Goal: Find specific page/section

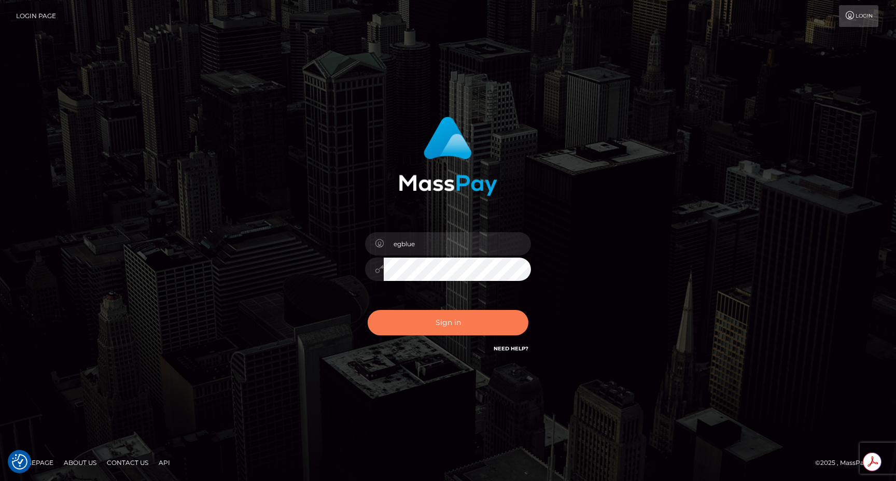
click at [438, 316] on button "Sign in" at bounding box center [448, 322] width 161 height 25
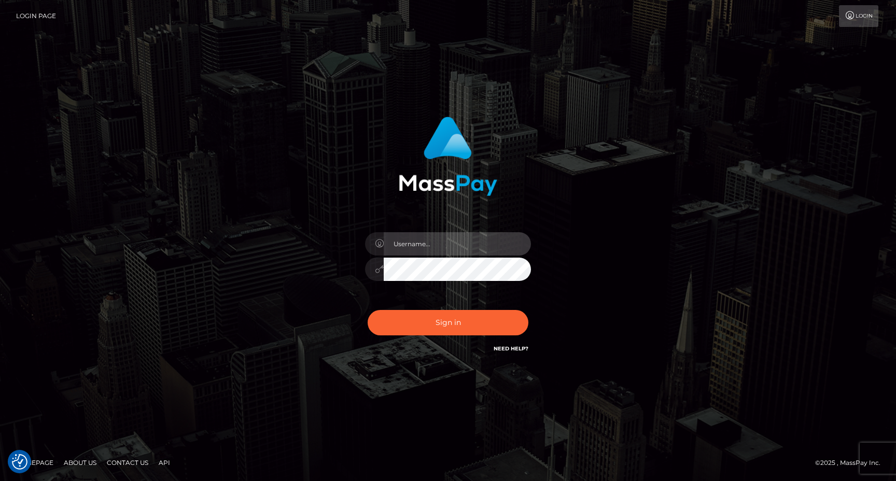
type input "egblue"
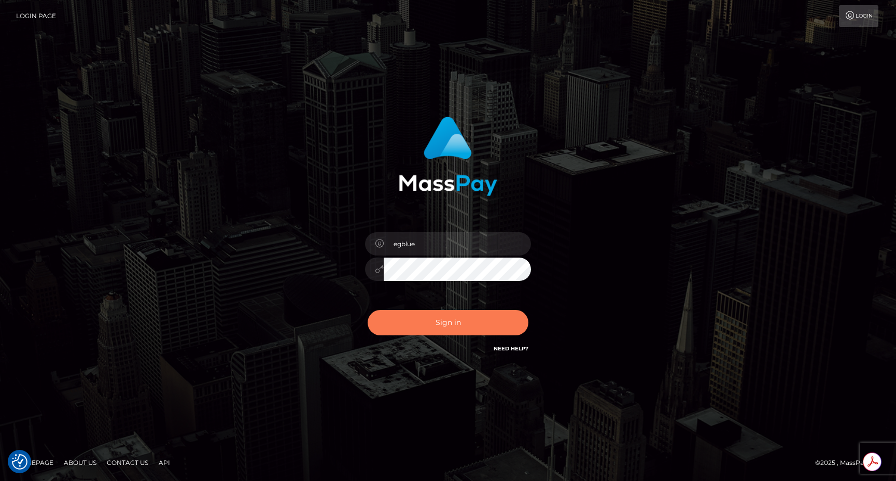
click at [434, 319] on button "Sign in" at bounding box center [448, 322] width 161 height 25
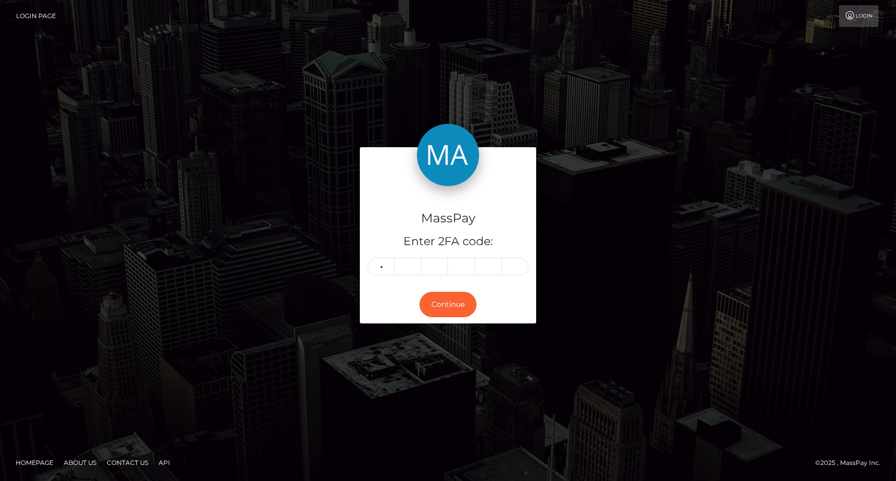
type input "7"
type input "2"
type input "8"
type input "1"
type input "3"
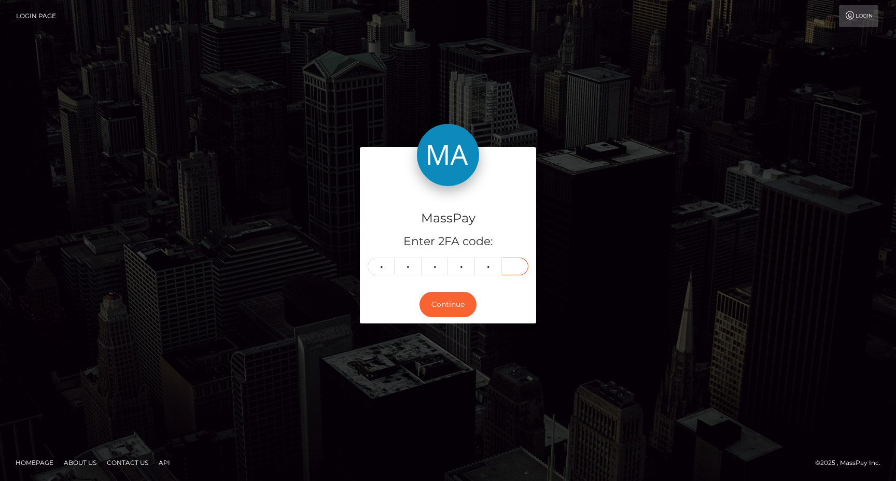
type input "6"
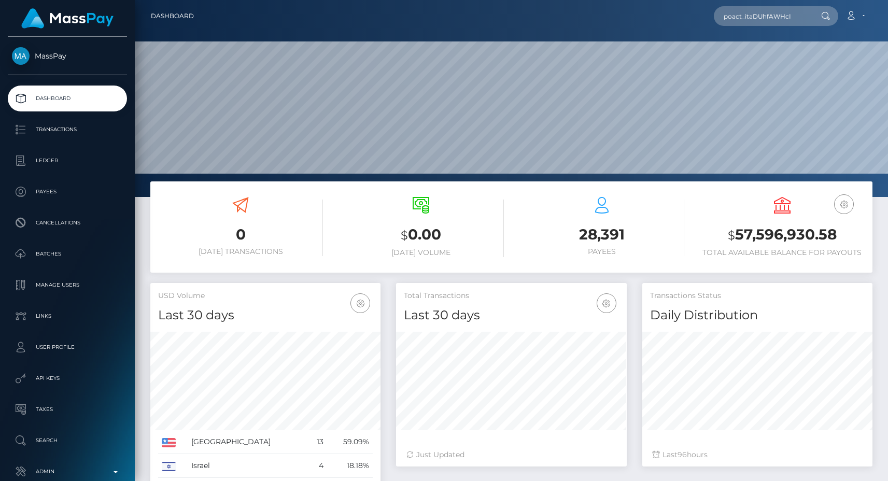
scroll to position [184, 231]
type input "poact_itaDUhfAWHcI"
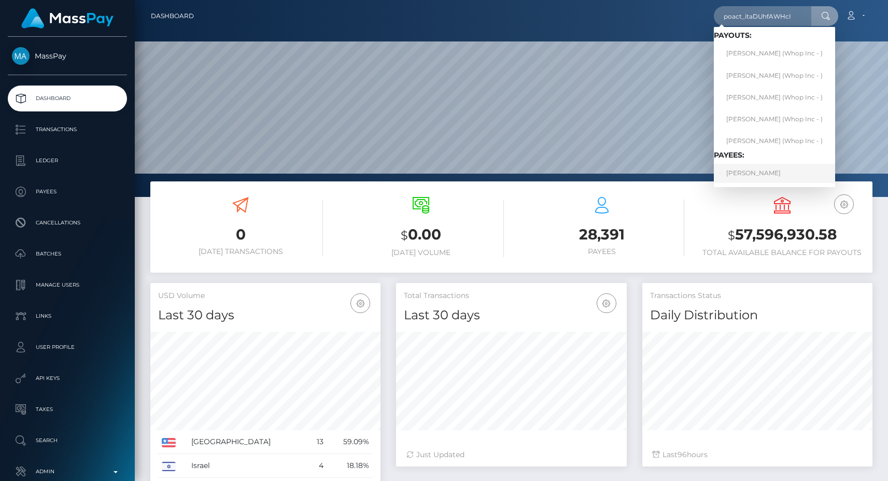
click at [744, 168] on link "Lubina Kanwal" at bounding box center [774, 173] width 121 height 19
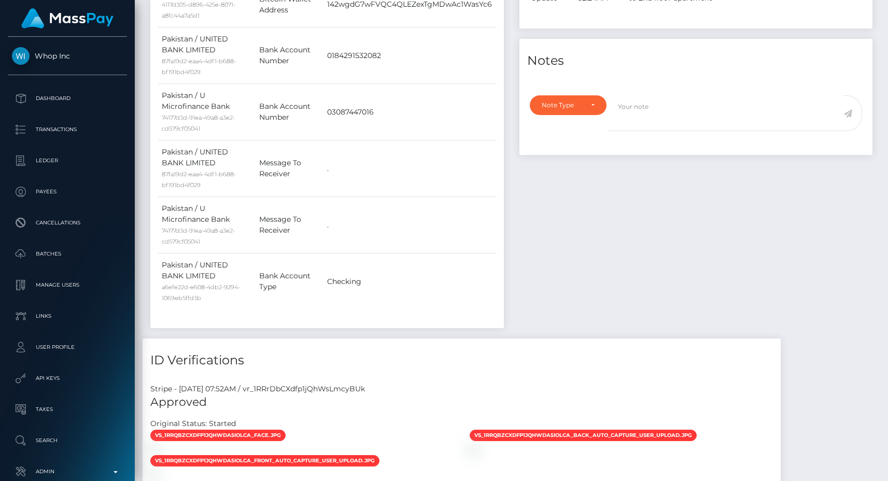
scroll to position [686, 0]
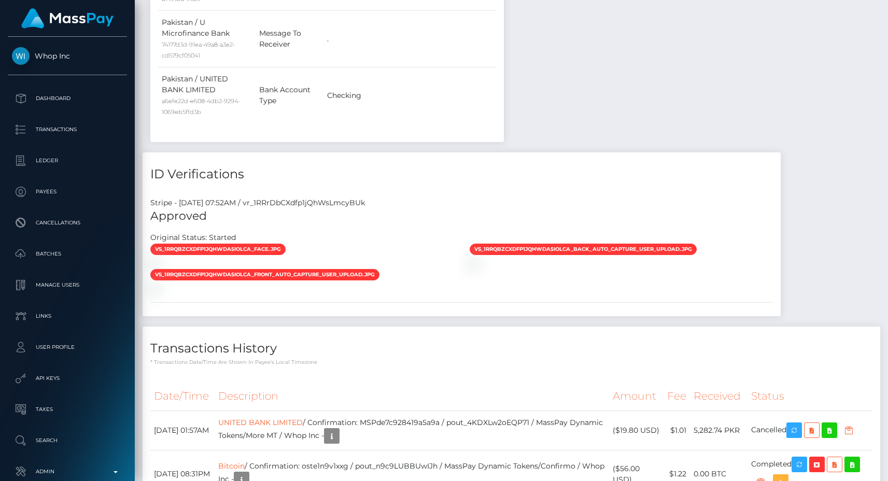
click at [346, 200] on div "Stripe - [DATE] 07:52AM / vr_1RRrDbCXdfp1jQhWsLmcyBUk" at bounding box center [462, 203] width 638 height 11
